Goal: Information Seeking & Learning: Learn about a topic

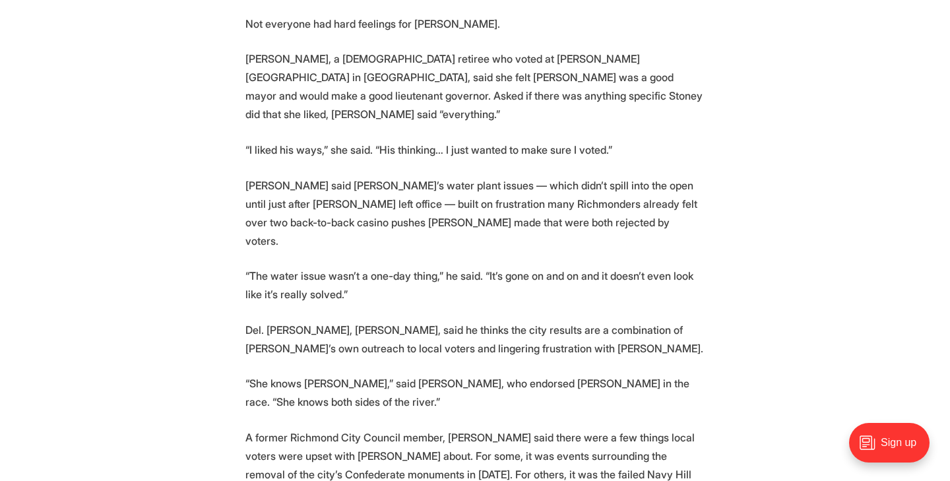
scroll to position [3438, 0]
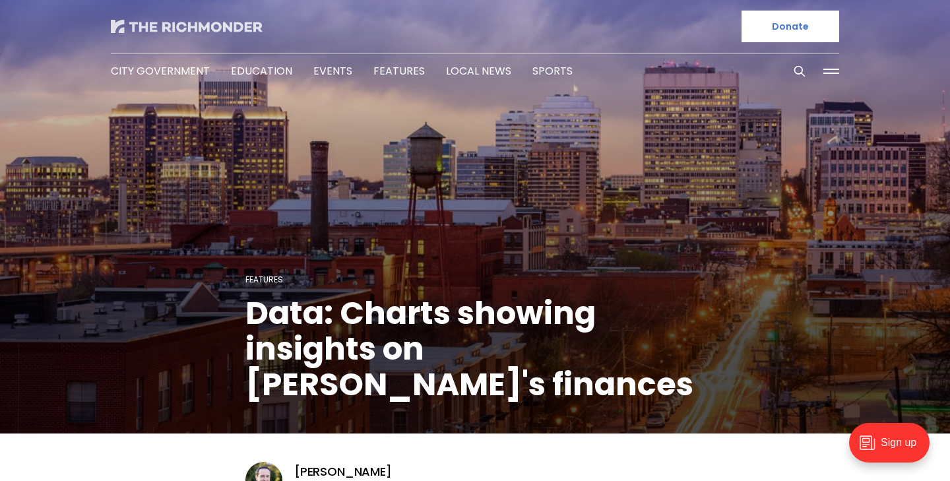
click at [210, 26] on img at bounding box center [187, 26] width 152 height 13
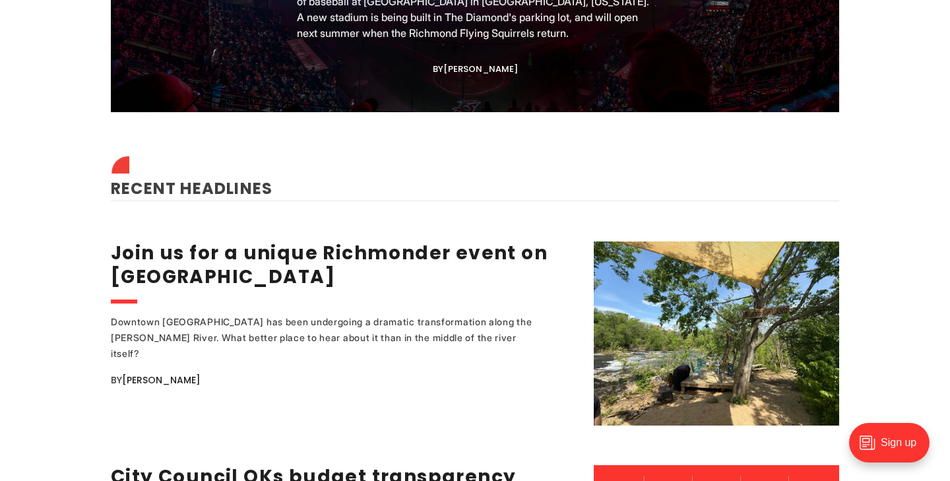
scroll to position [1519, 0]
